Goal: Task Accomplishment & Management: Manage account settings

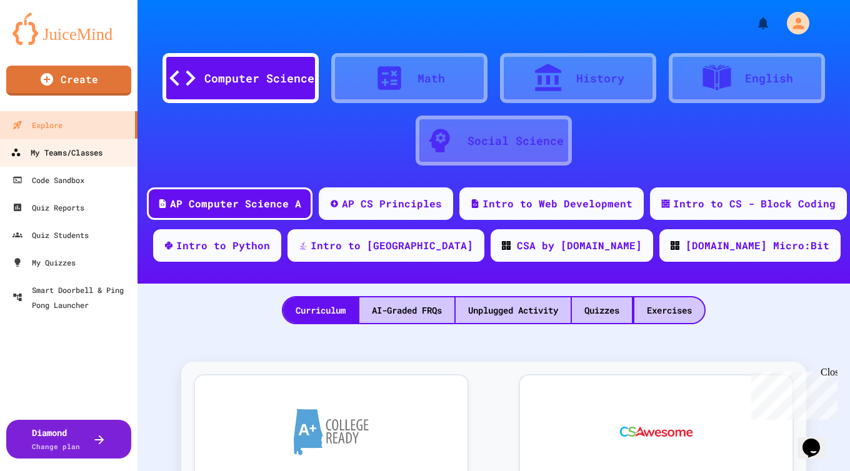
click at [69, 152] on div "My Teams/Classes" at bounding box center [57, 153] width 92 height 16
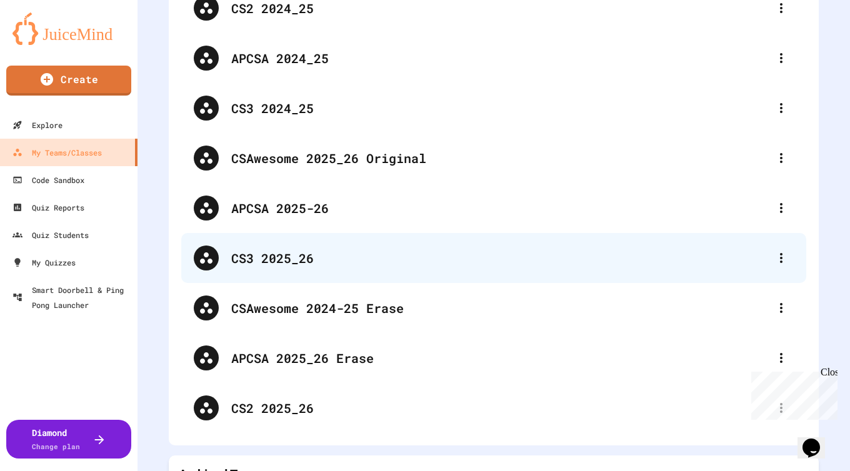
scroll to position [121, 0]
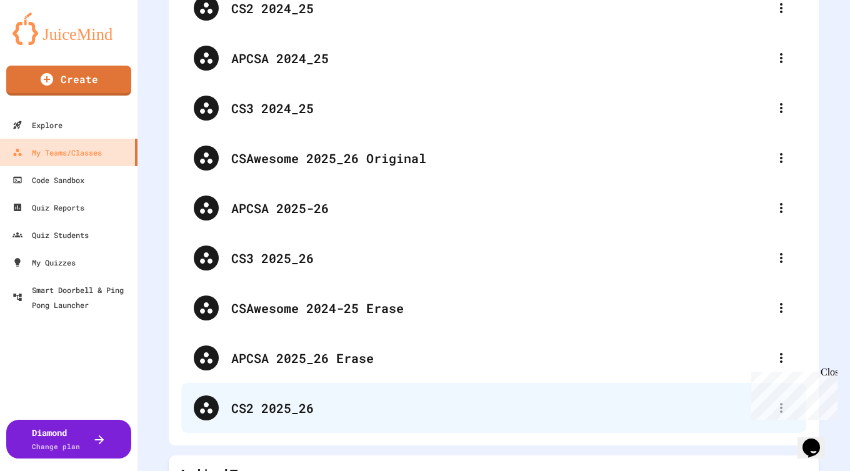
click at [276, 407] on div "CS2 2025_26" at bounding box center [500, 408] width 538 height 19
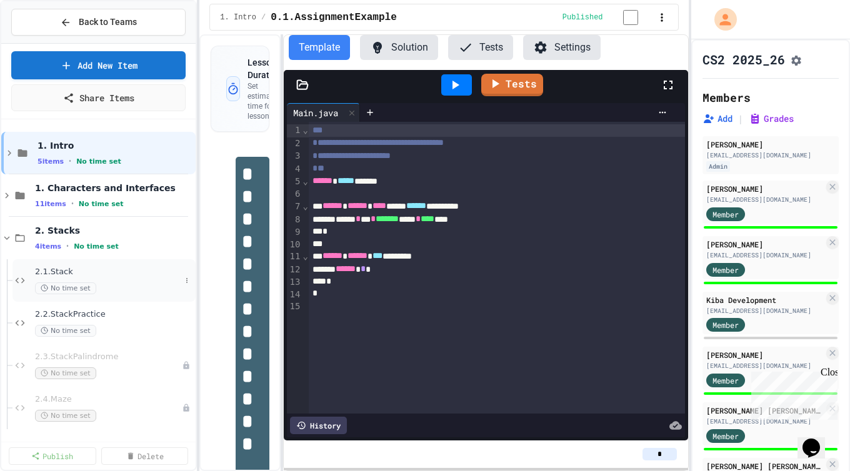
scroll to position [11, 0]
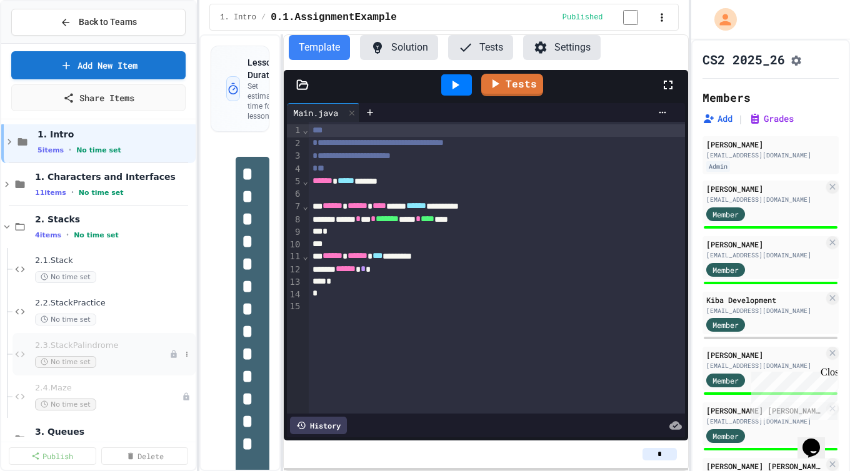
click at [95, 352] on div "2.3.StackPalindrome No time set" at bounding box center [102, 355] width 134 height 28
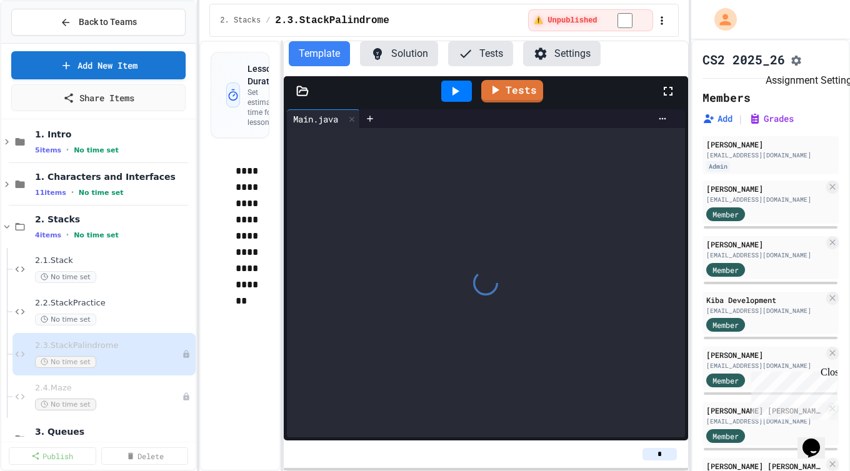
click at [803, 61] on icon "Assignment Settings" at bounding box center [796, 60] width 13 height 13
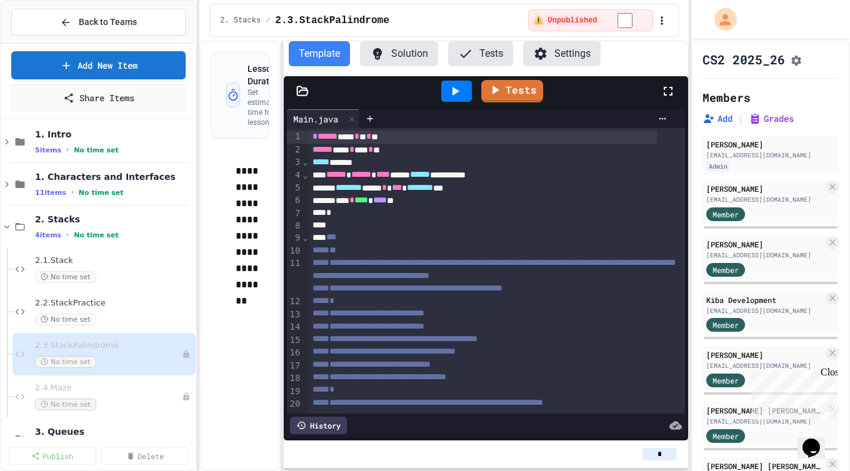
click at [494, 53] on button "Tests" at bounding box center [480, 53] width 65 height 25
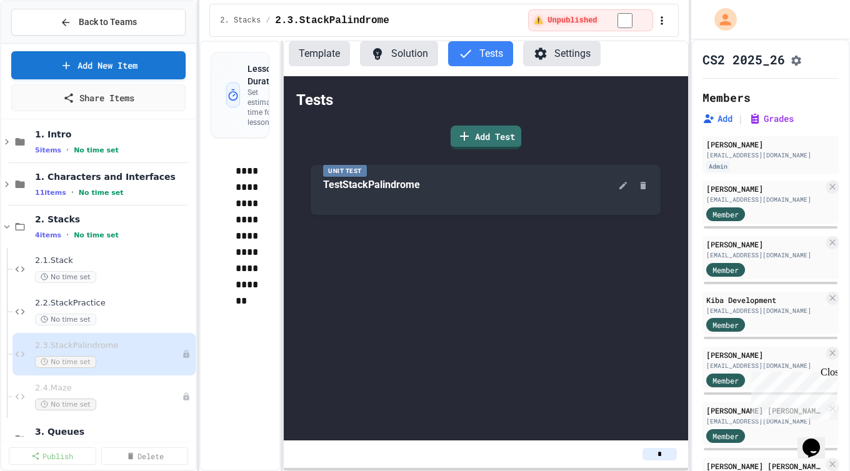
click at [318, 58] on button "Template" at bounding box center [319, 53] width 61 height 25
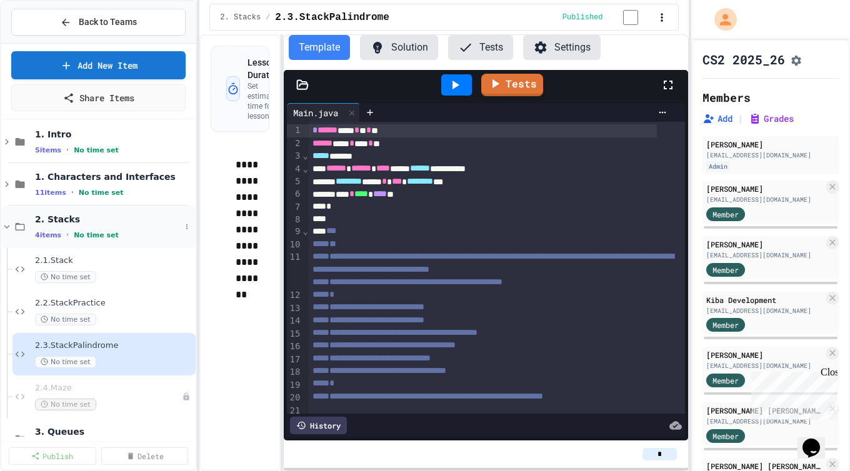
scroll to position [14, 0]
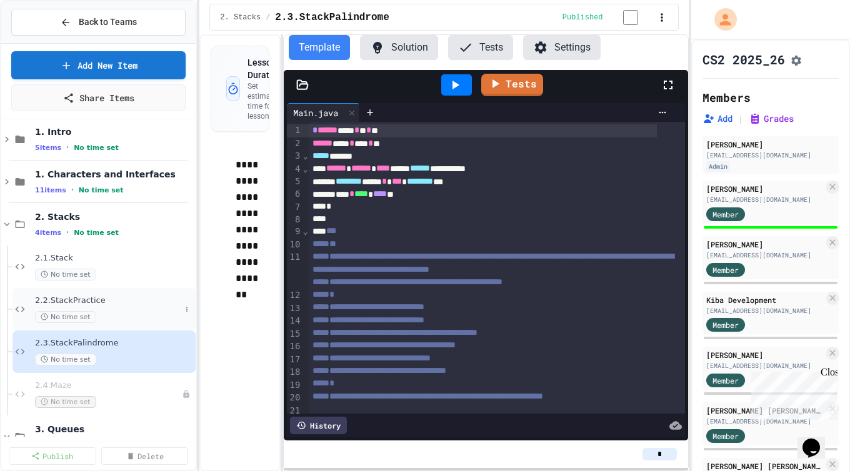
click at [111, 306] on div "2.2.StackPractice No time set" at bounding box center [108, 310] width 146 height 28
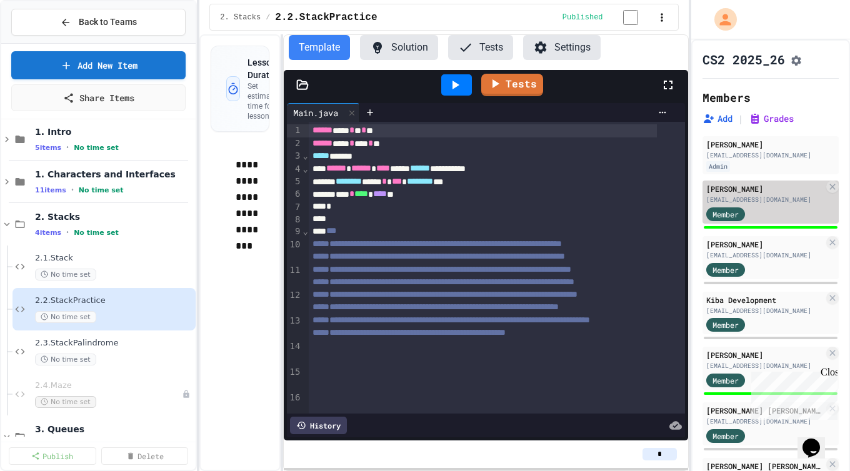
click at [761, 221] on div "Member" at bounding box center [737, 214] width 63 height 16
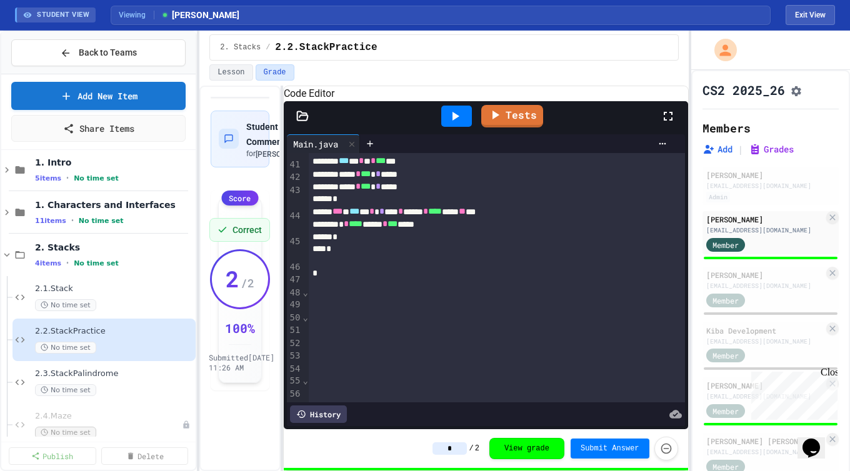
scroll to position [741, 0]
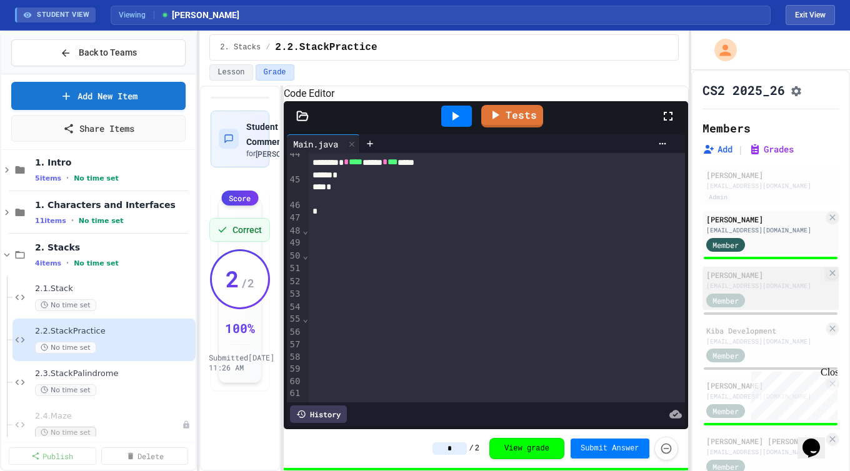
click at [767, 291] on div "[EMAIL_ADDRESS][DOMAIN_NAME]" at bounding box center [765, 285] width 118 height 9
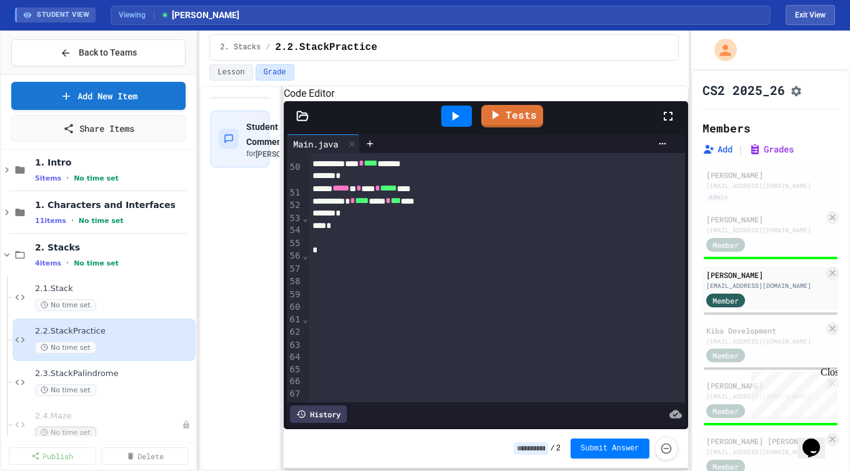
scroll to position [816, 0]
click at [736, 391] on div "[PERSON_NAME]" at bounding box center [765, 385] width 118 height 11
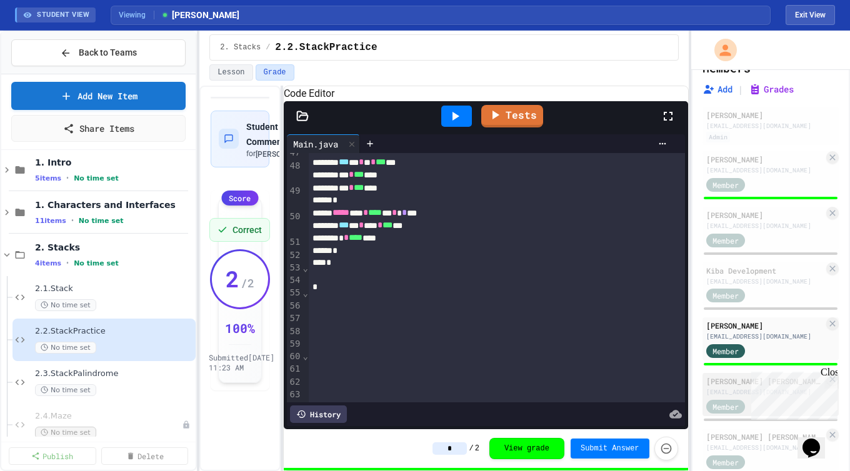
scroll to position [61, 0]
click at [726, 386] on div "[PERSON_NAME] [PERSON_NAME]" at bounding box center [765, 379] width 118 height 11
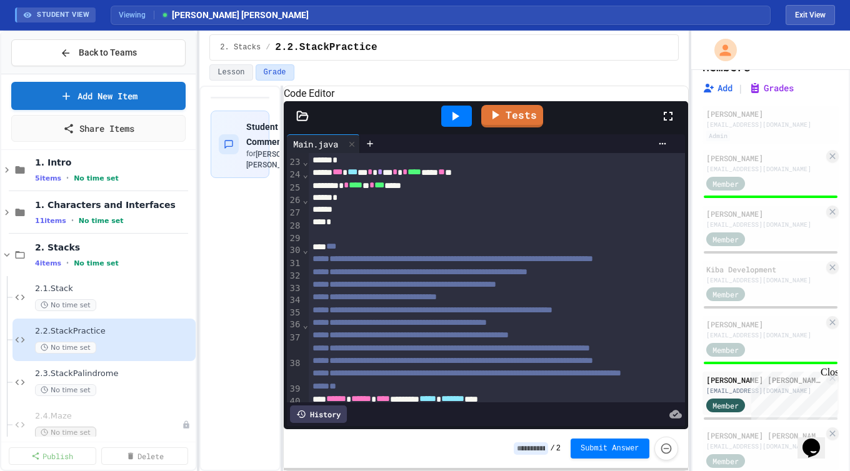
scroll to position [703, 0]
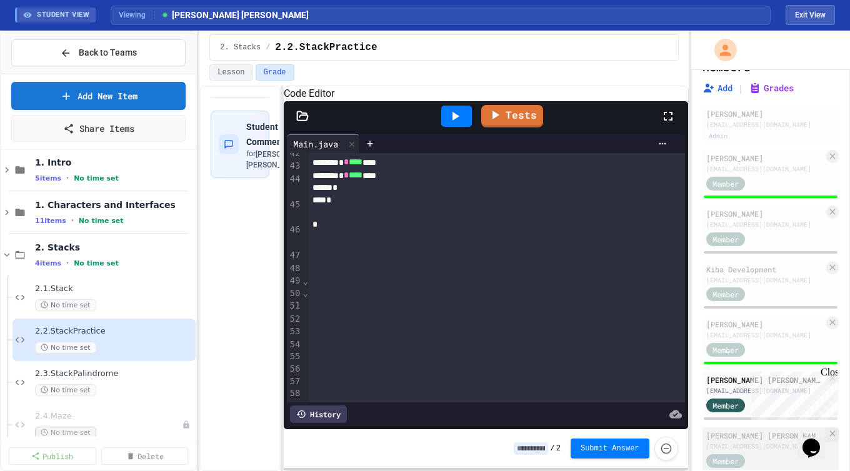
click at [718, 441] on div "[PERSON_NAME] [PERSON_NAME]" at bounding box center [765, 435] width 118 height 11
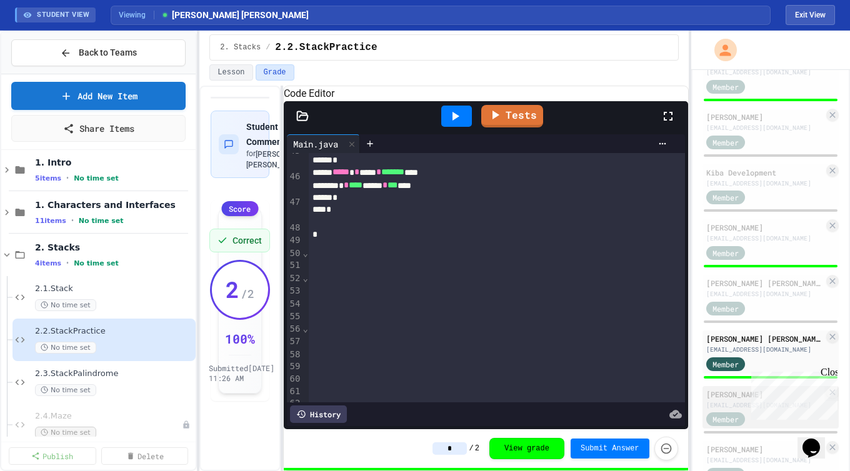
scroll to position [209, 0]
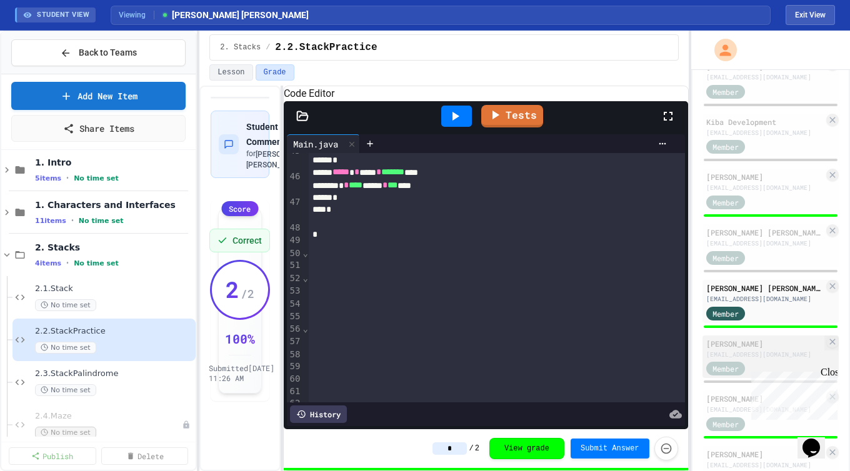
click at [753, 349] on div "[PERSON_NAME]" at bounding box center [765, 343] width 118 height 11
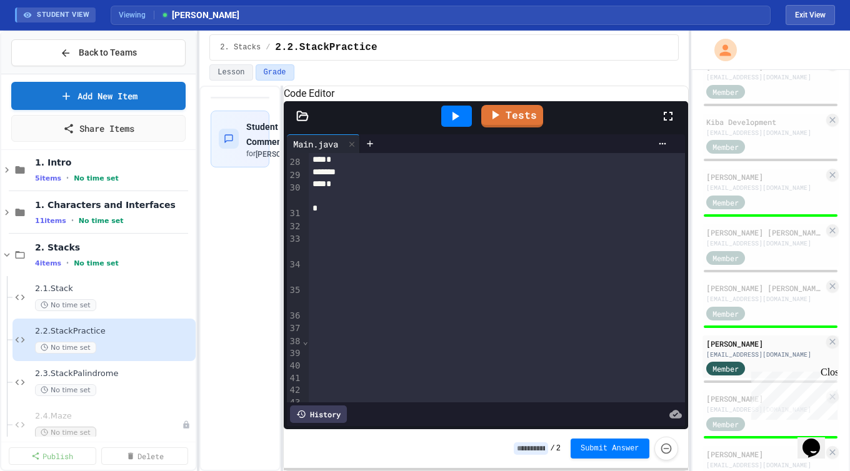
scroll to position [513, 0]
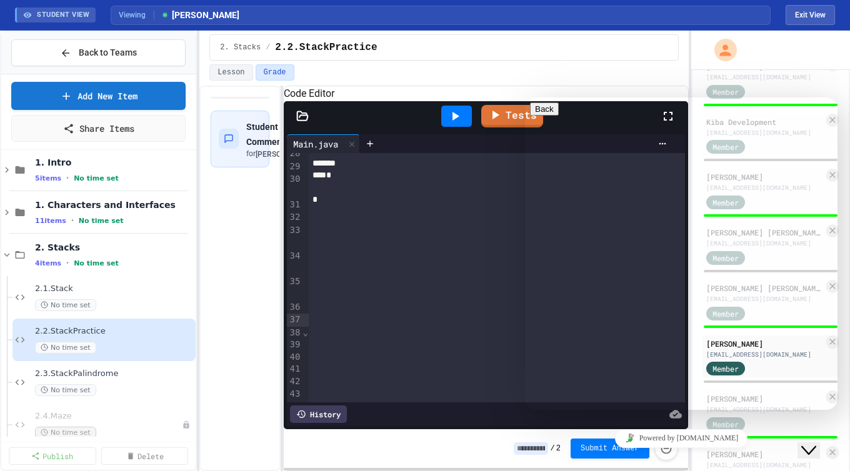
click at [445, 145] on div "****** ****** **** ******** ***** * ******* ****" at bounding box center [483, 139] width 348 height 13
click at [784, 438] on p "Hi there" at bounding box center [681, 459] width 303 height 43
click at [511, 101] on div "Code Editor" at bounding box center [486, 93] width 404 height 15
click at [471, 94] on div "**********" at bounding box center [497, 88] width 376 height 13
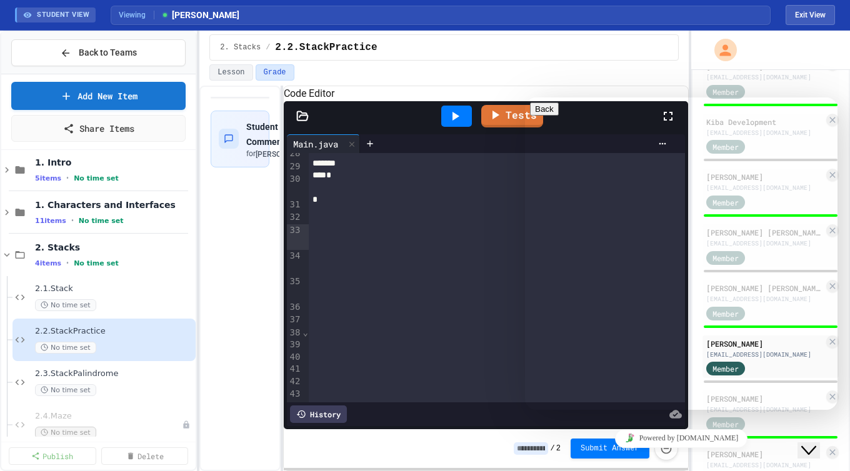
click at [826, 71] on div at bounding box center [832, 64] width 13 height 13
drag, startPoint x: 720, startPoint y: 319, endPoint x: 736, endPoint y: 314, distance: 16.8
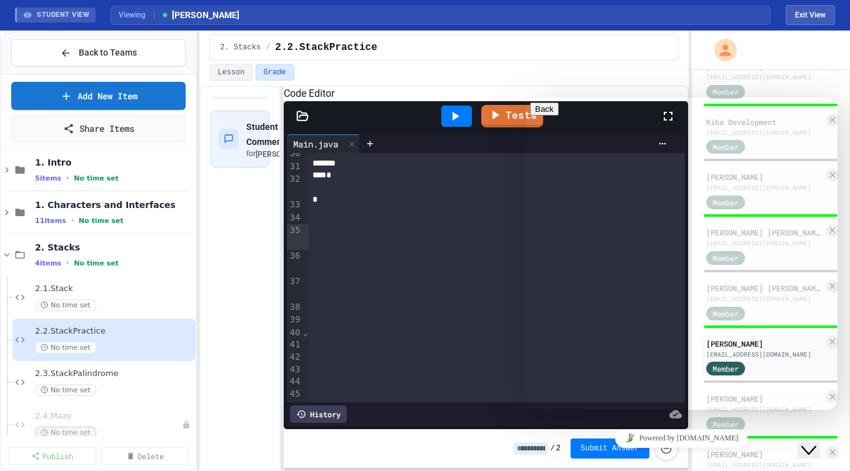
click at [543, 116] on button "Back" at bounding box center [544, 109] width 29 height 13
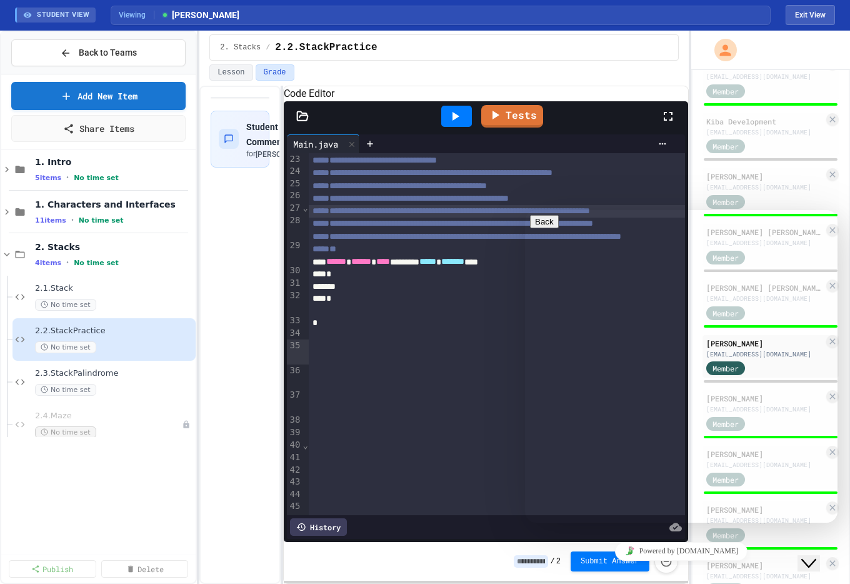
scroll to position [413, 0]
click at [816, 556] on icon "Close Chat This icon closes the chat window." at bounding box center [808, 563] width 15 height 15
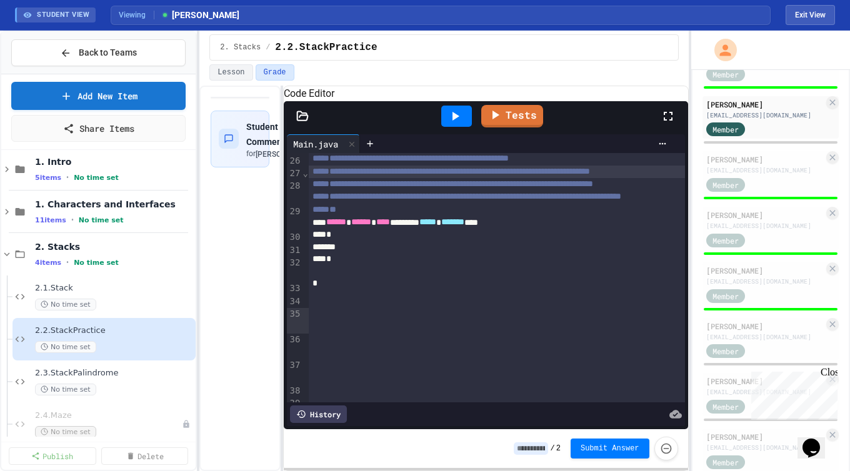
scroll to position [502, 0]
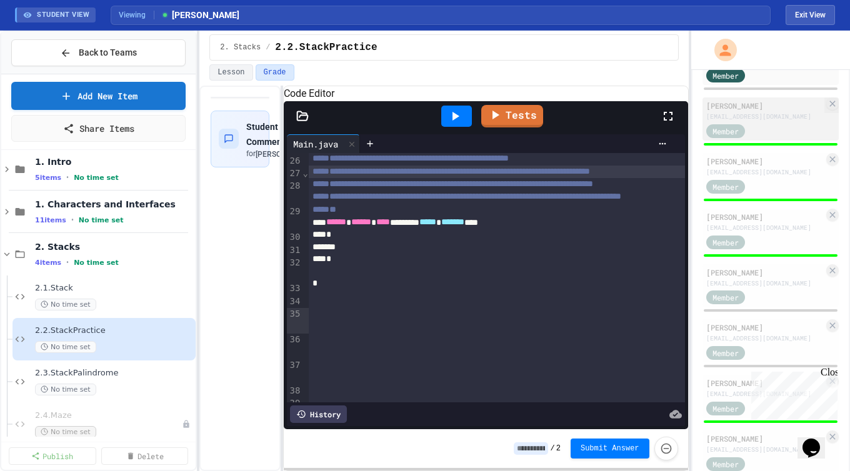
click at [774, 138] on div "Member" at bounding box center [765, 131] width 118 height 16
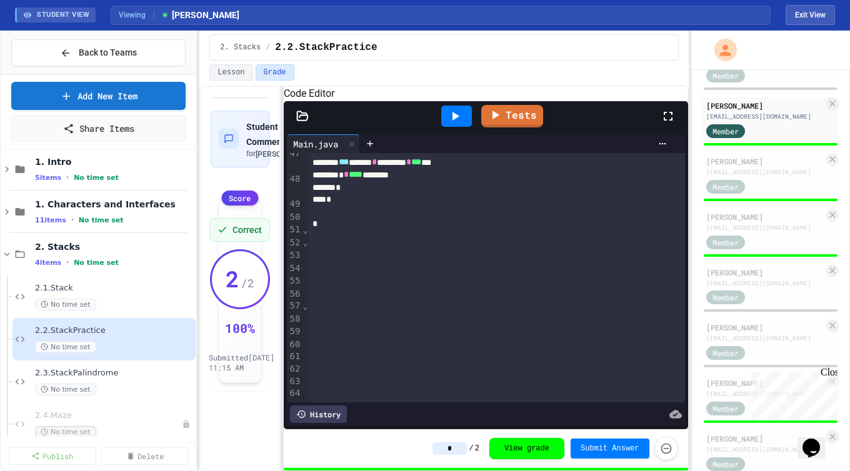
scroll to position [774, 0]
click at [769, 177] on div "[EMAIL_ADDRESS][DOMAIN_NAME]" at bounding box center [765, 172] width 118 height 9
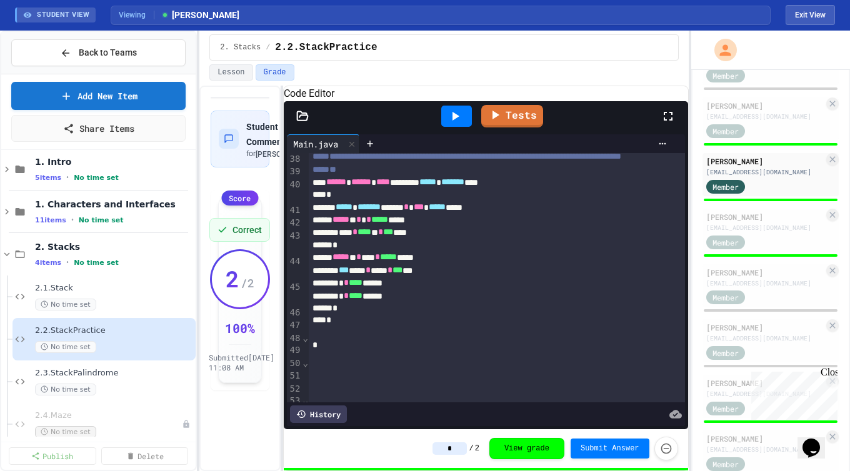
scroll to position [741, 0]
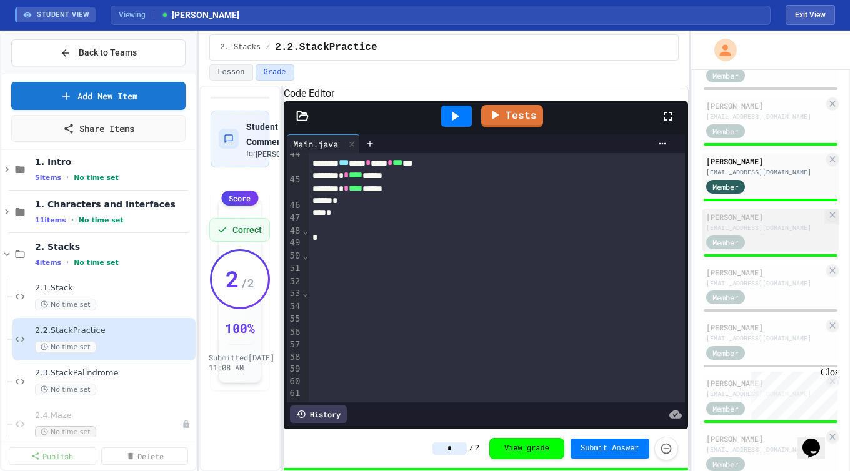
click at [756, 233] on div "[EMAIL_ADDRESS][DOMAIN_NAME]" at bounding box center [765, 227] width 118 height 9
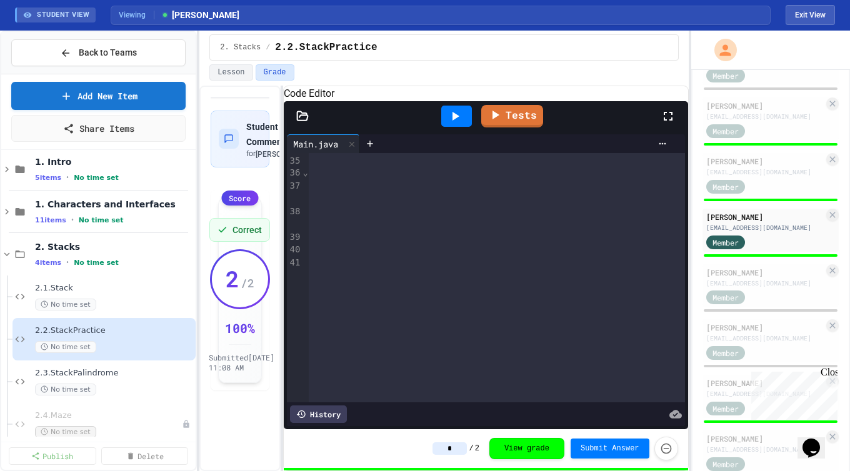
scroll to position [651, 0]
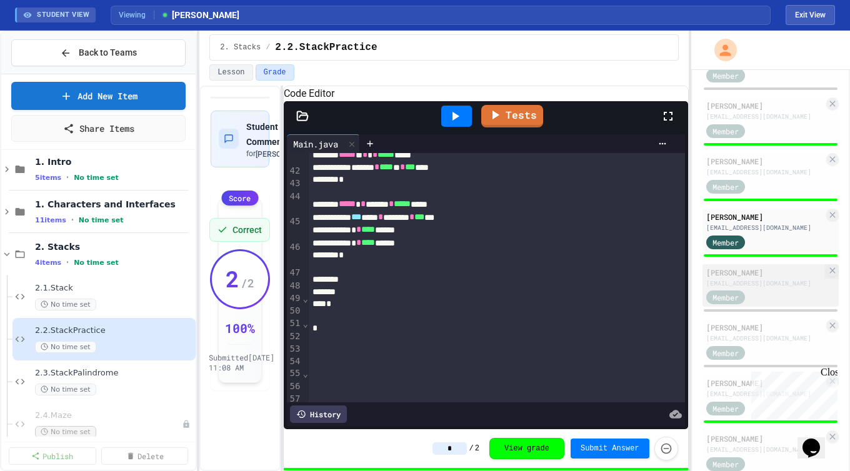
click at [773, 288] on div "[EMAIL_ADDRESS][DOMAIN_NAME]" at bounding box center [765, 283] width 118 height 9
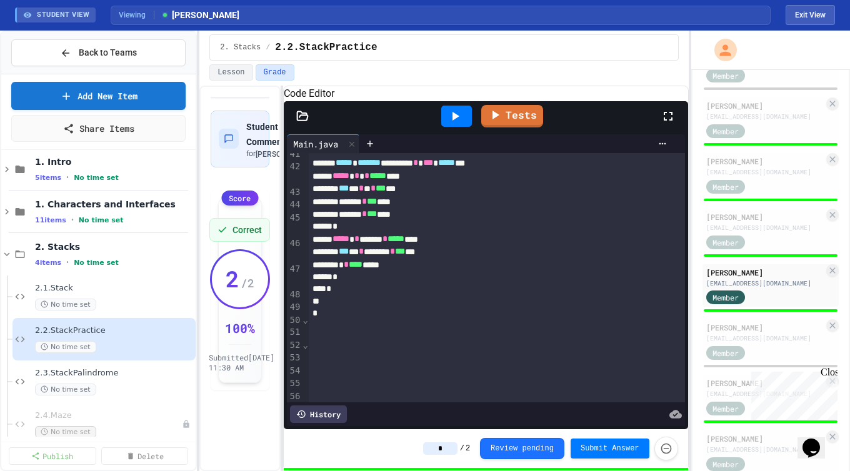
scroll to position [678, 0]
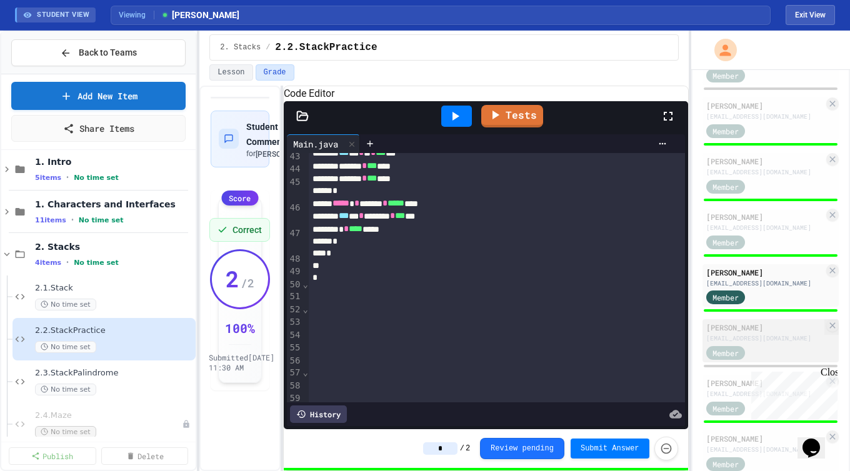
click at [762, 333] on div "[PERSON_NAME]" at bounding box center [765, 327] width 118 height 11
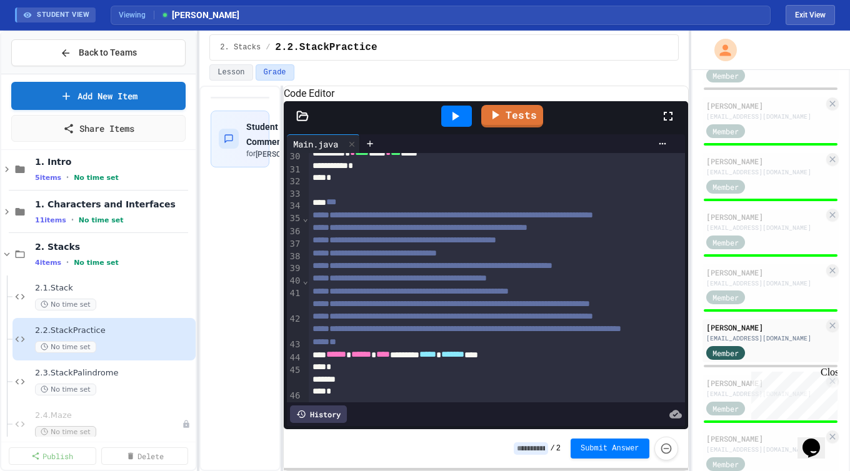
scroll to position [487, 0]
